Goal: Navigation & Orientation: Find specific page/section

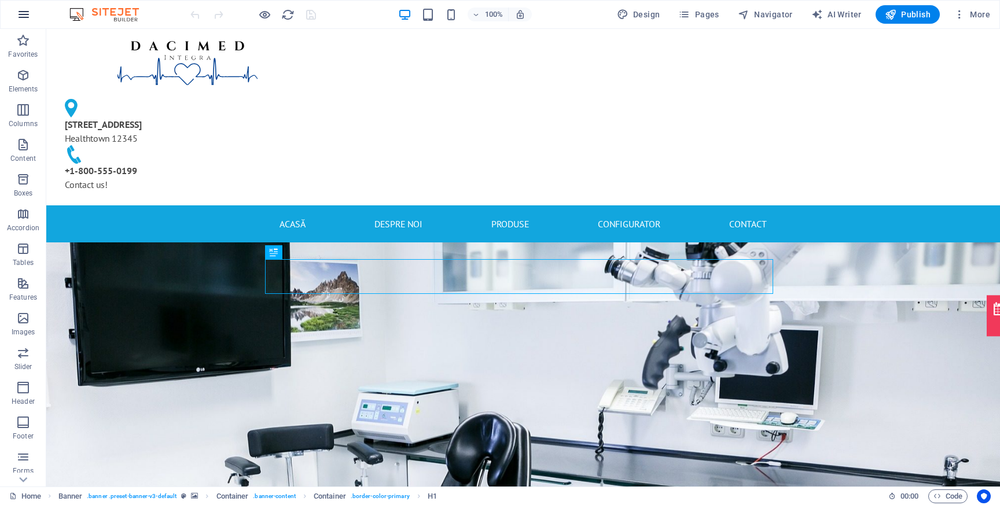
click at [19, 11] on icon "button" at bounding box center [24, 15] width 14 height 14
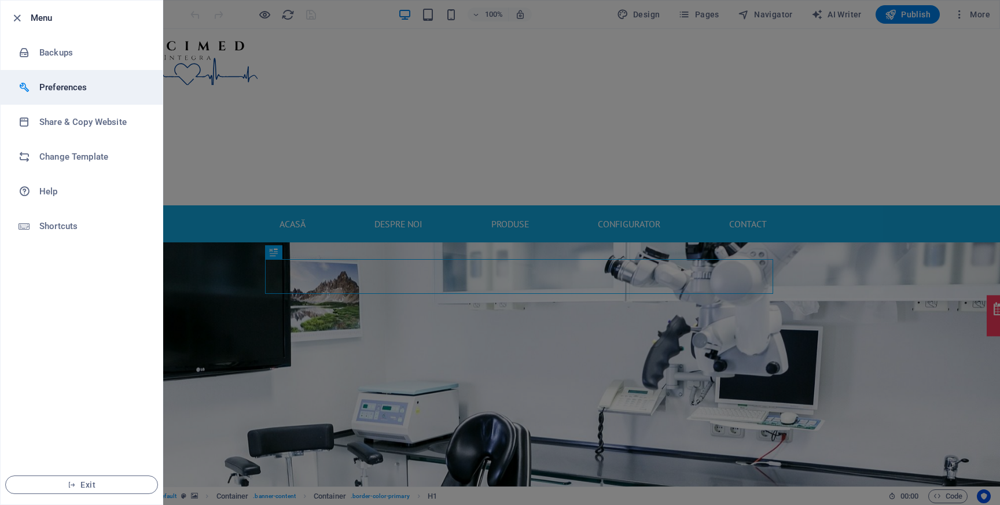
click at [48, 87] on h6 "Preferences" at bounding box center [92, 87] width 107 height 14
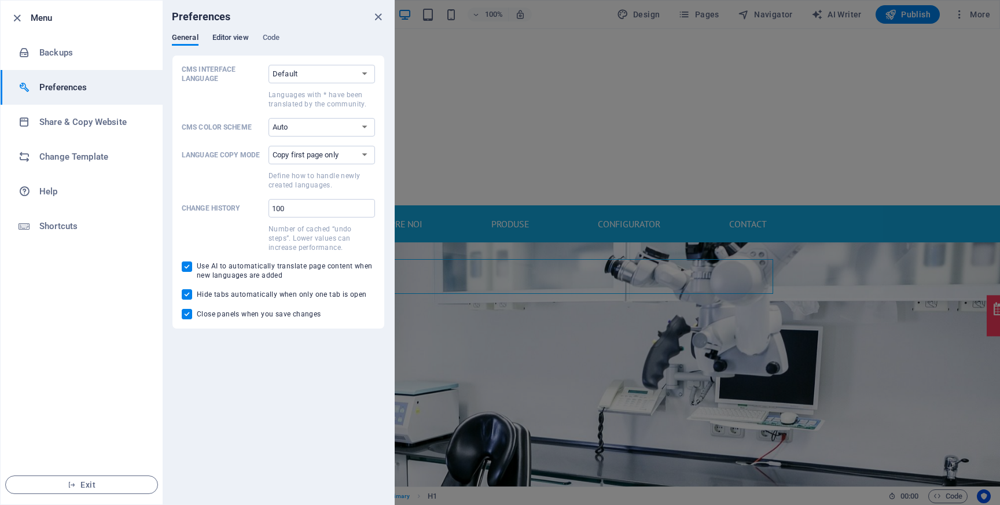
click at [228, 35] on span "Editor view" at bounding box center [230, 39] width 36 height 16
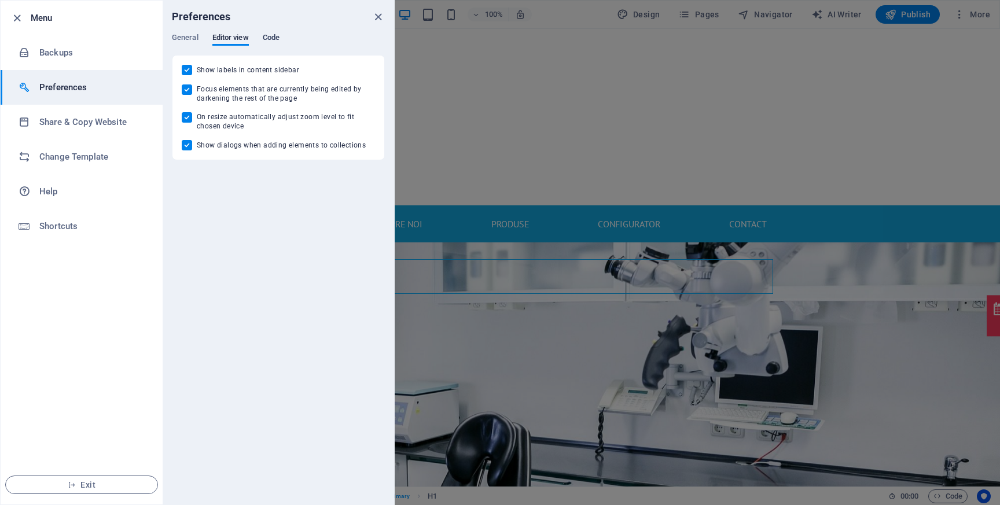
click at [263, 35] on span "Code" at bounding box center [271, 39] width 17 height 16
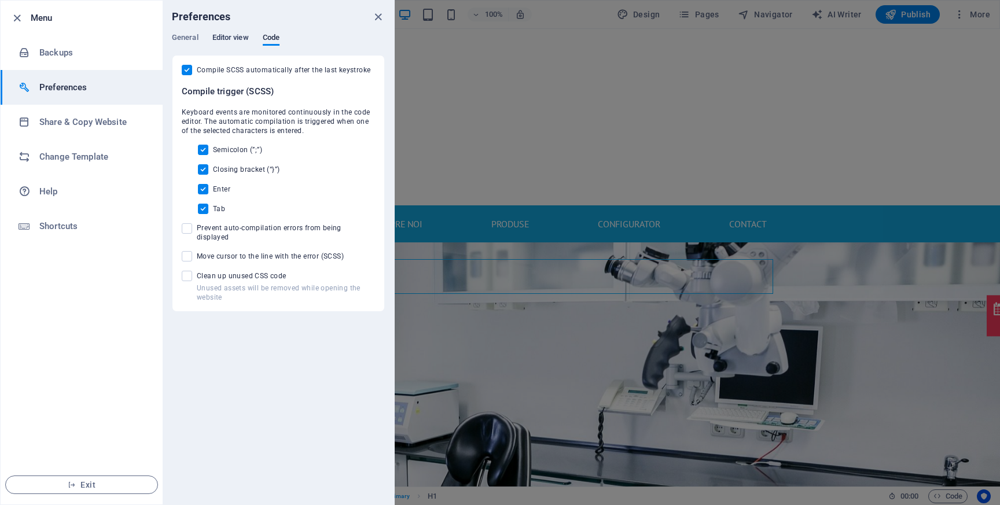
click at [236, 39] on span "Editor view" at bounding box center [230, 39] width 36 height 16
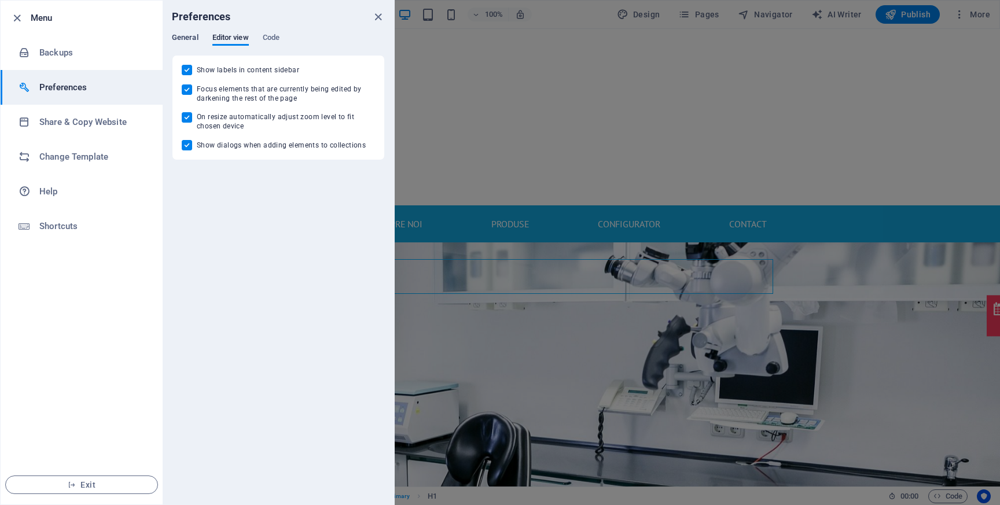
click at [184, 39] on span "General" at bounding box center [185, 39] width 27 height 16
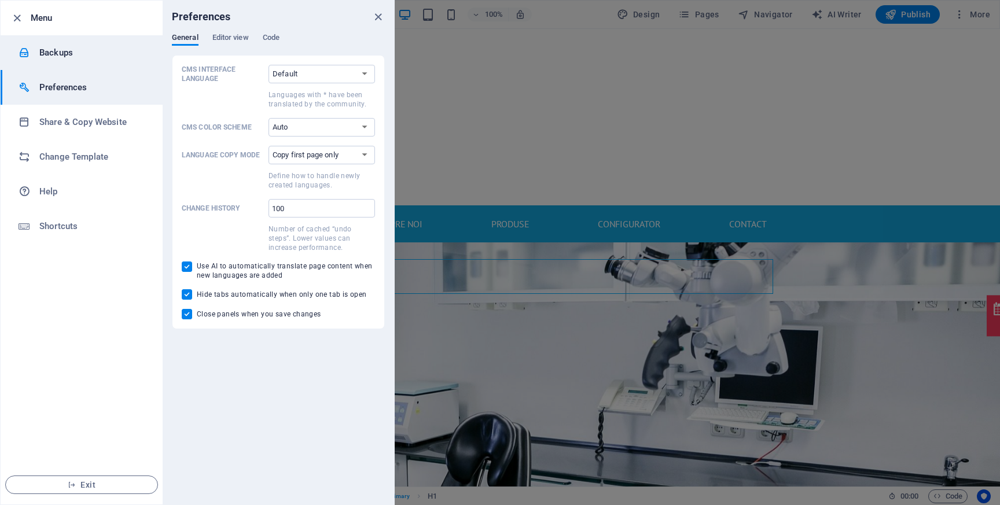
click at [60, 61] on li "Backups" at bounding box center [82, 52] width 162 height 35
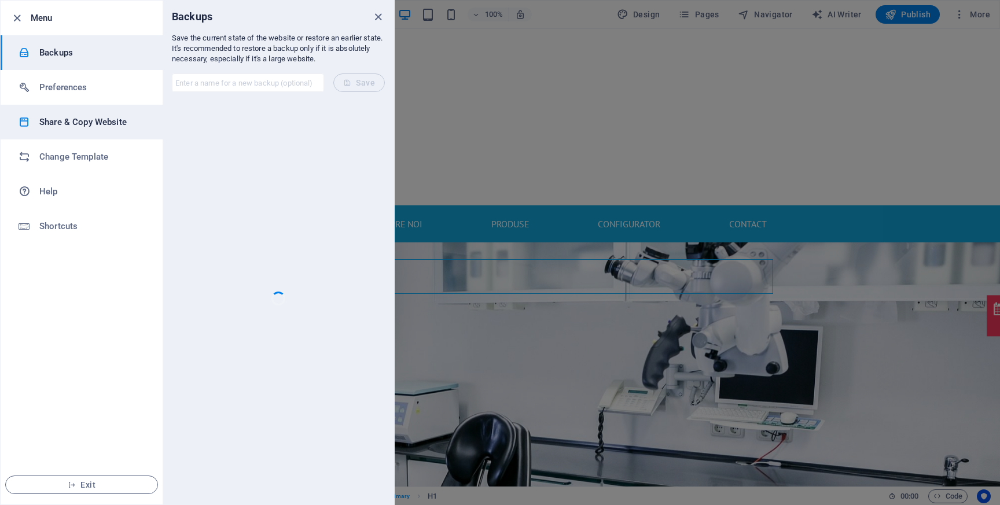
click at [69, 132] on li "Share & Copy Website" at bounding box center [82, 122] width 162 height 35
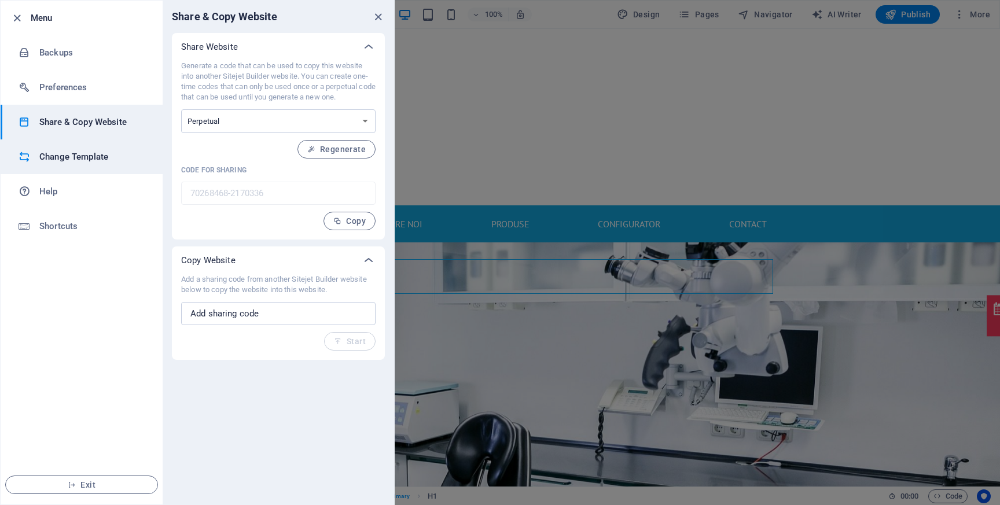
click at [71, 156] on h6 "Change Template" at bounding box center [92, 157] width 107 height 14
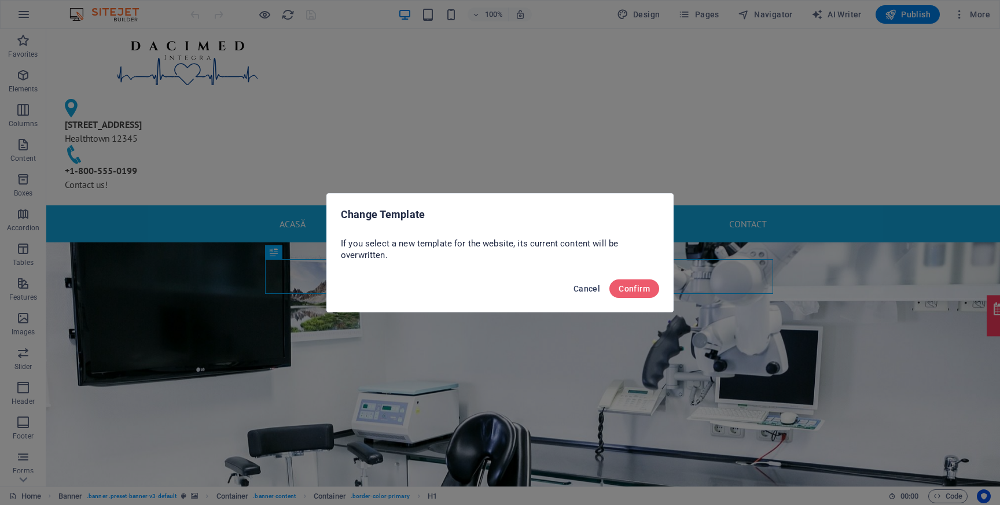
click at [586, 289] on span "Cancel" at bounding box center [587, 288] width 27 height 9
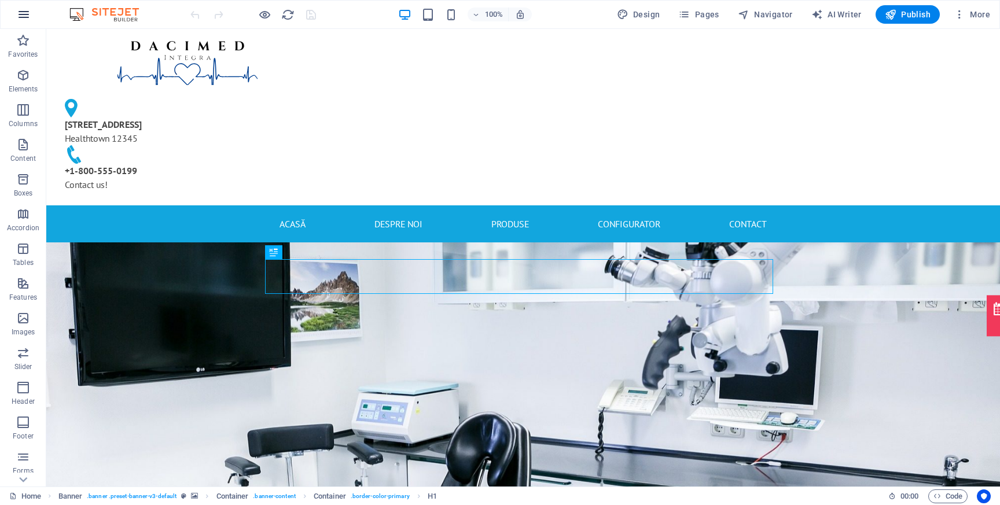
click at [25, 17] on icon "button" at bounding box center [24, 15] width 14 height 14
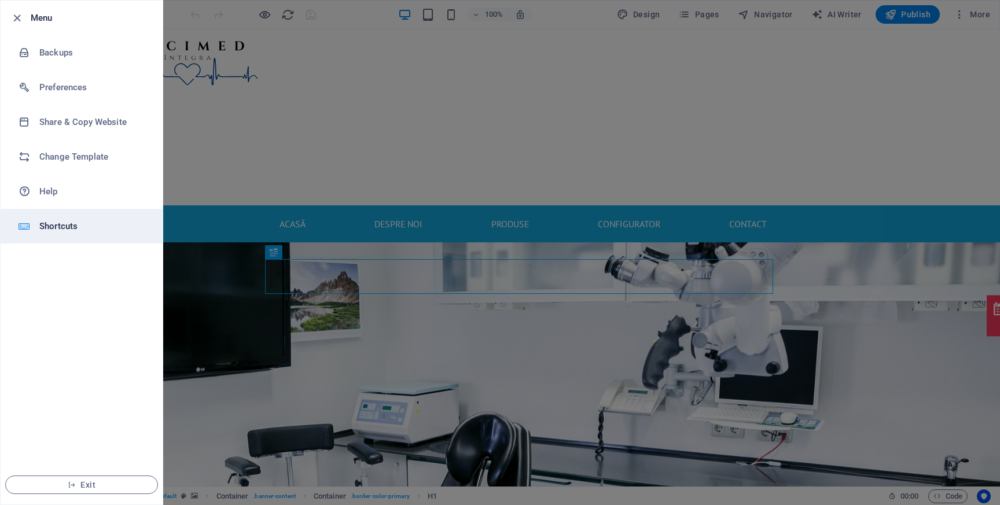
click at [74, 214] on li "Shortcuts" at bounding box center [82, 226] width 162 height 35
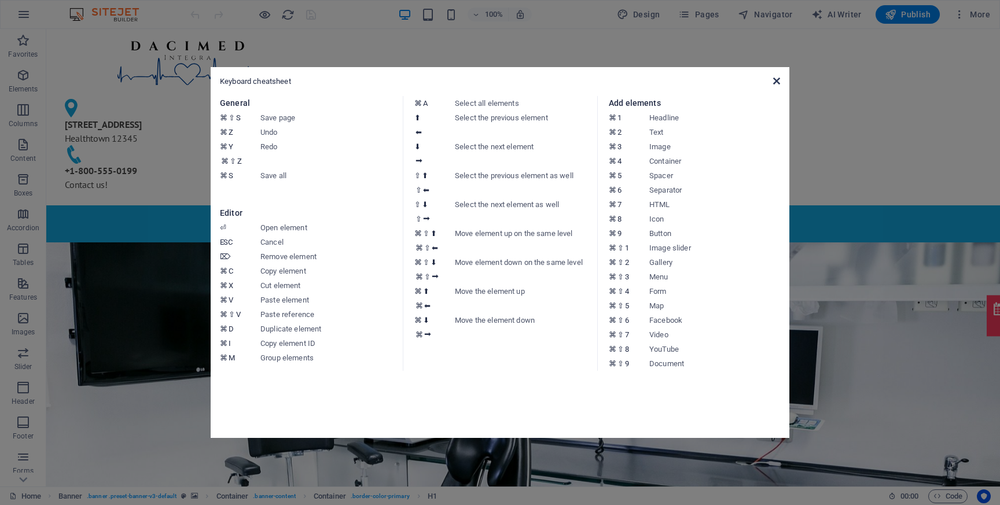
drag, startPoint x: 774, startPoint y: 81, endPoint x: 666, endPoint y: 52, distance: 112.0
click at [774, 81] on icon at bounding box center [776, 80] width 7 height 9
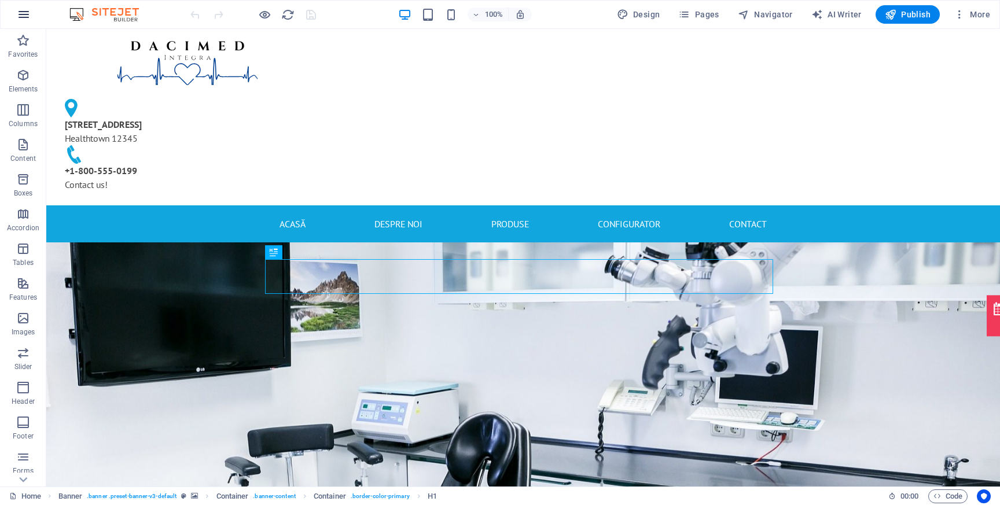
click at [33, 8] on button "button" at bounding box center [24, 15] width 28 height 28
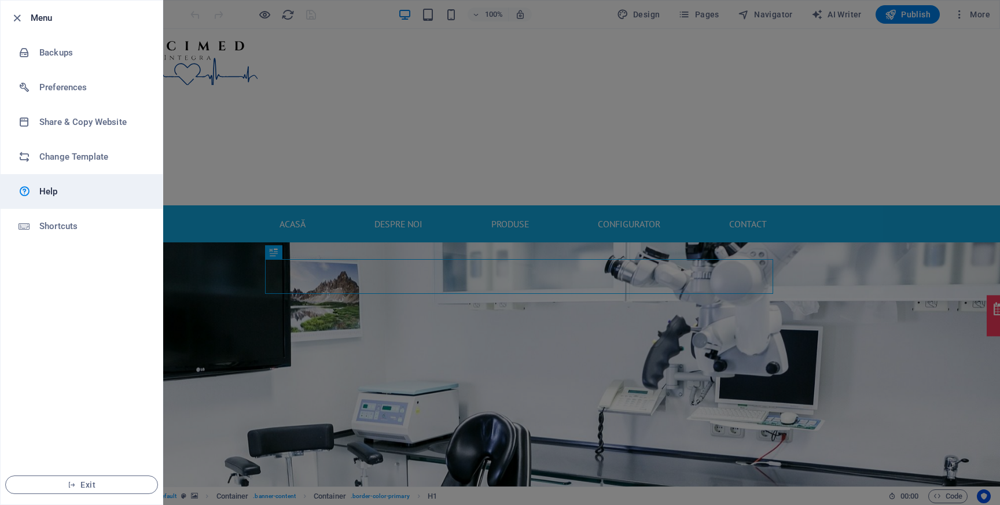
click at [47, 191] on h6 "Help" at bounding box center [92, 192] width 107 height 14
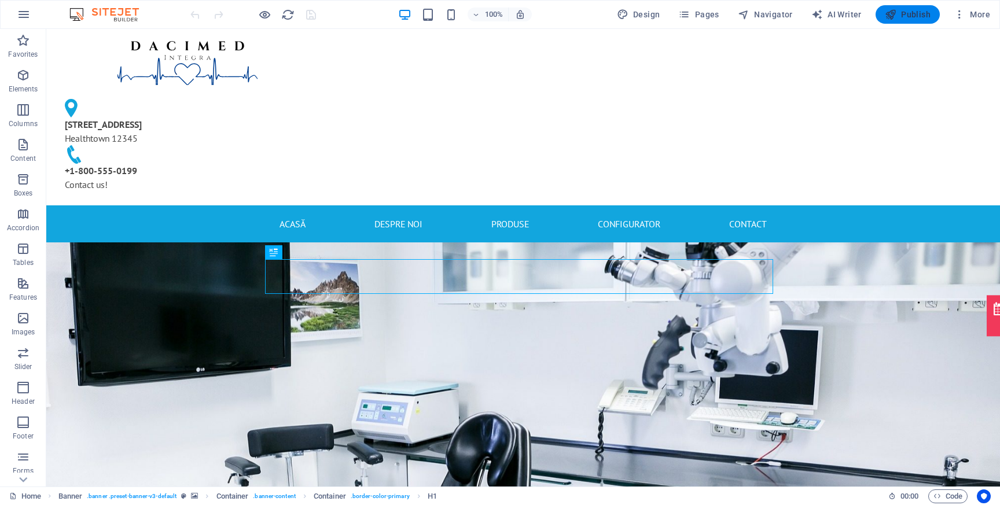
click at [893, 21] on button "Publish" at bounding box center [908, 14] width 64 height 19
